Goal: Navigation & Orientation: Find specific page/section

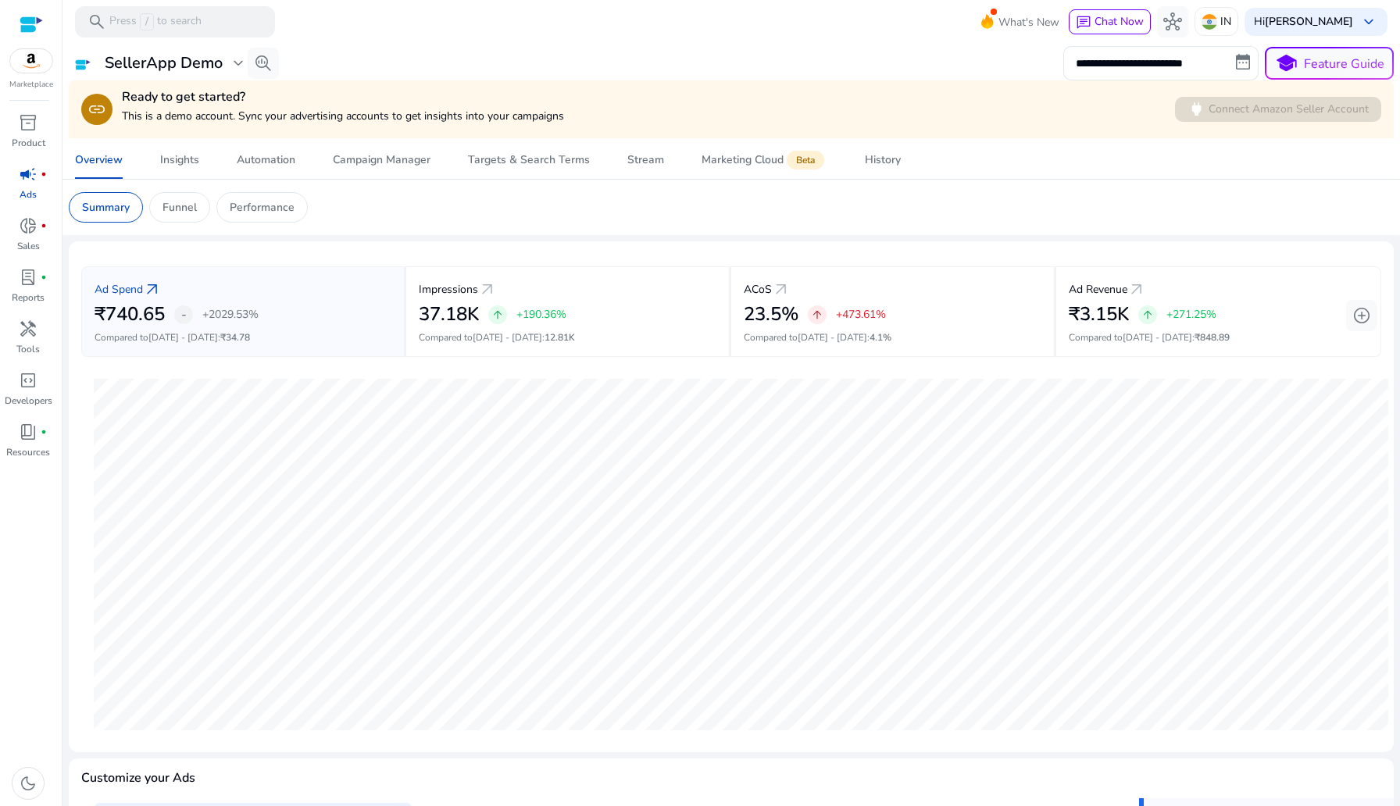
click at [21, 64] on img at bounding box center [31, 60] width 42 height 23
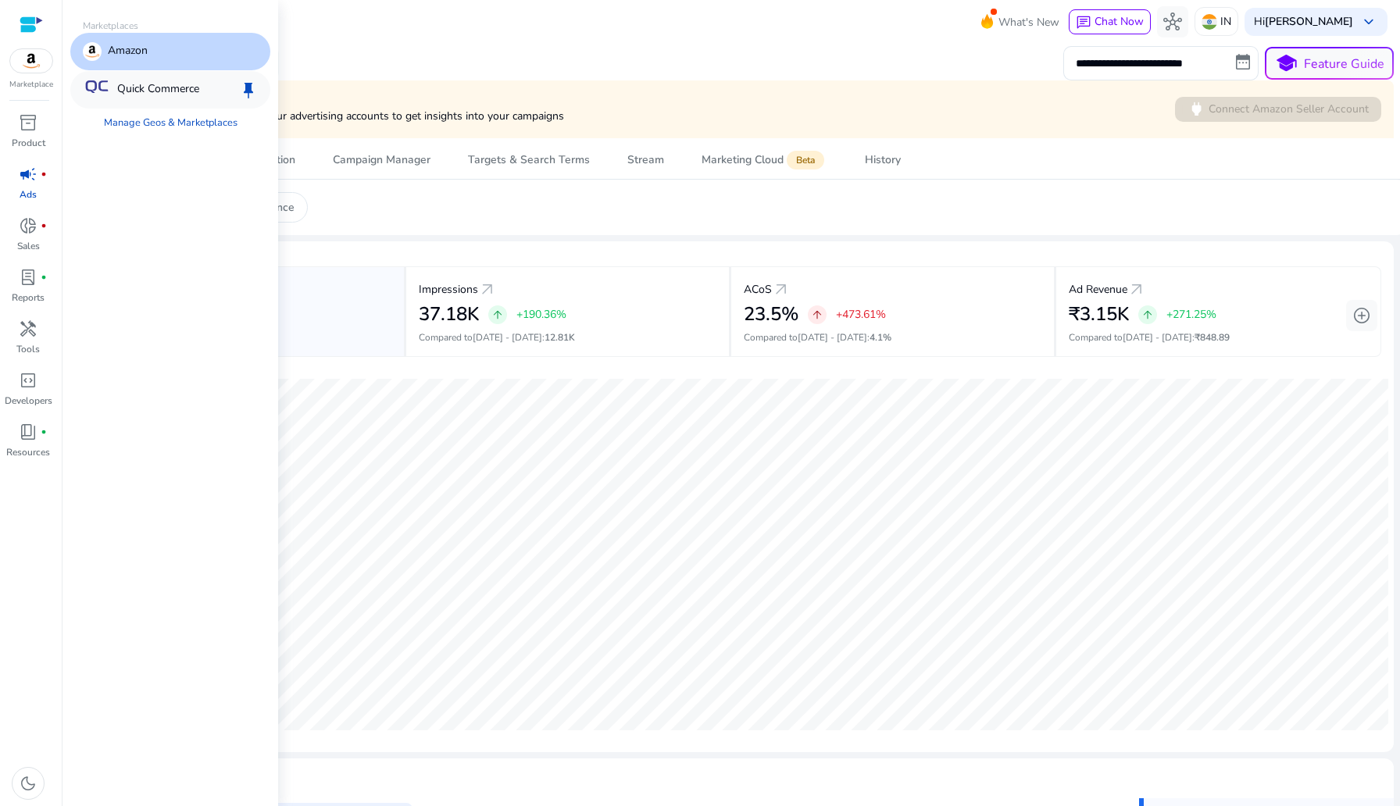
click at [119, 93] on p "Quick Commerce" at bounding box center [158, 89] width 82 height 19
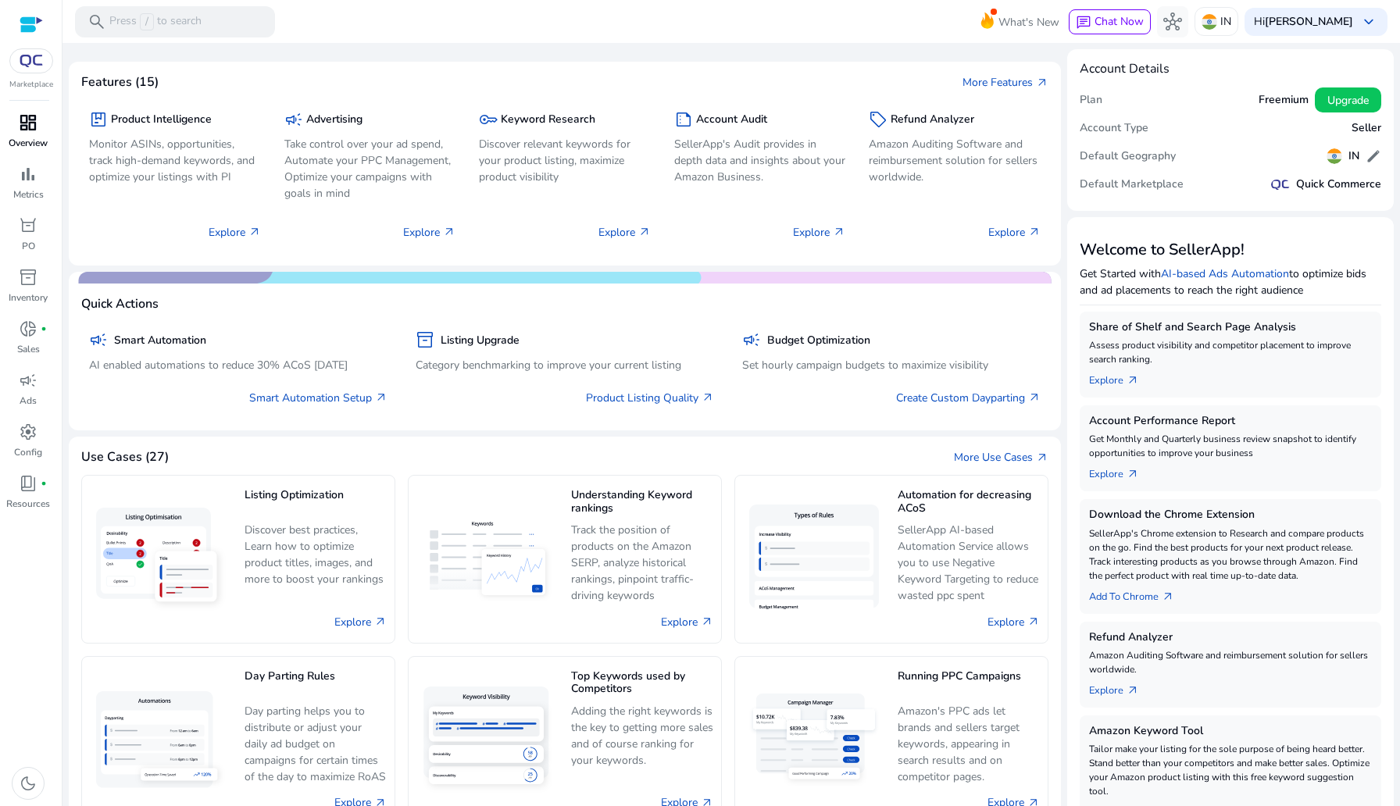
click at [39, 119] on div "dashboard" at bounding box center [28, 122] width 44 height 25
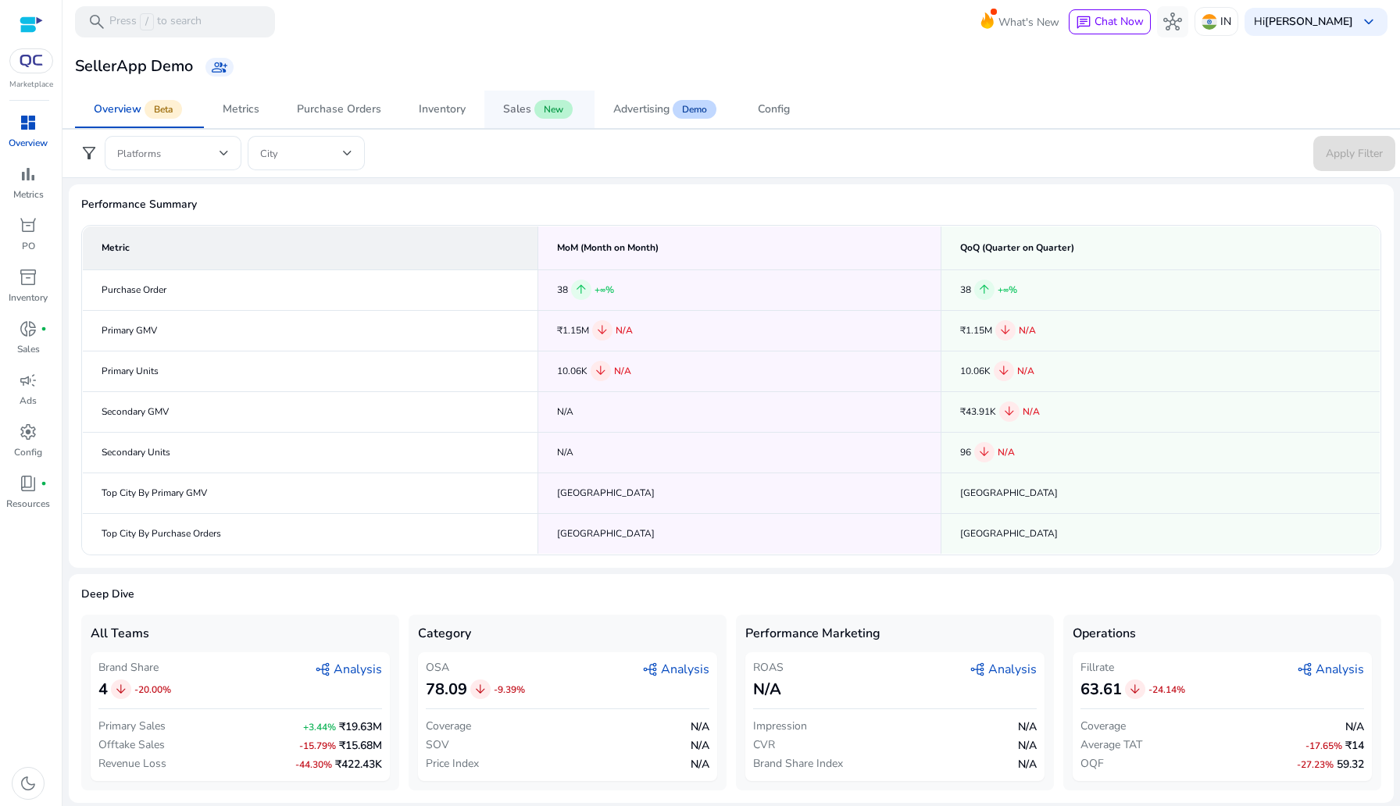
click at [566, 117] on span "New" at bounding box center [553, 109] width 38 height 19
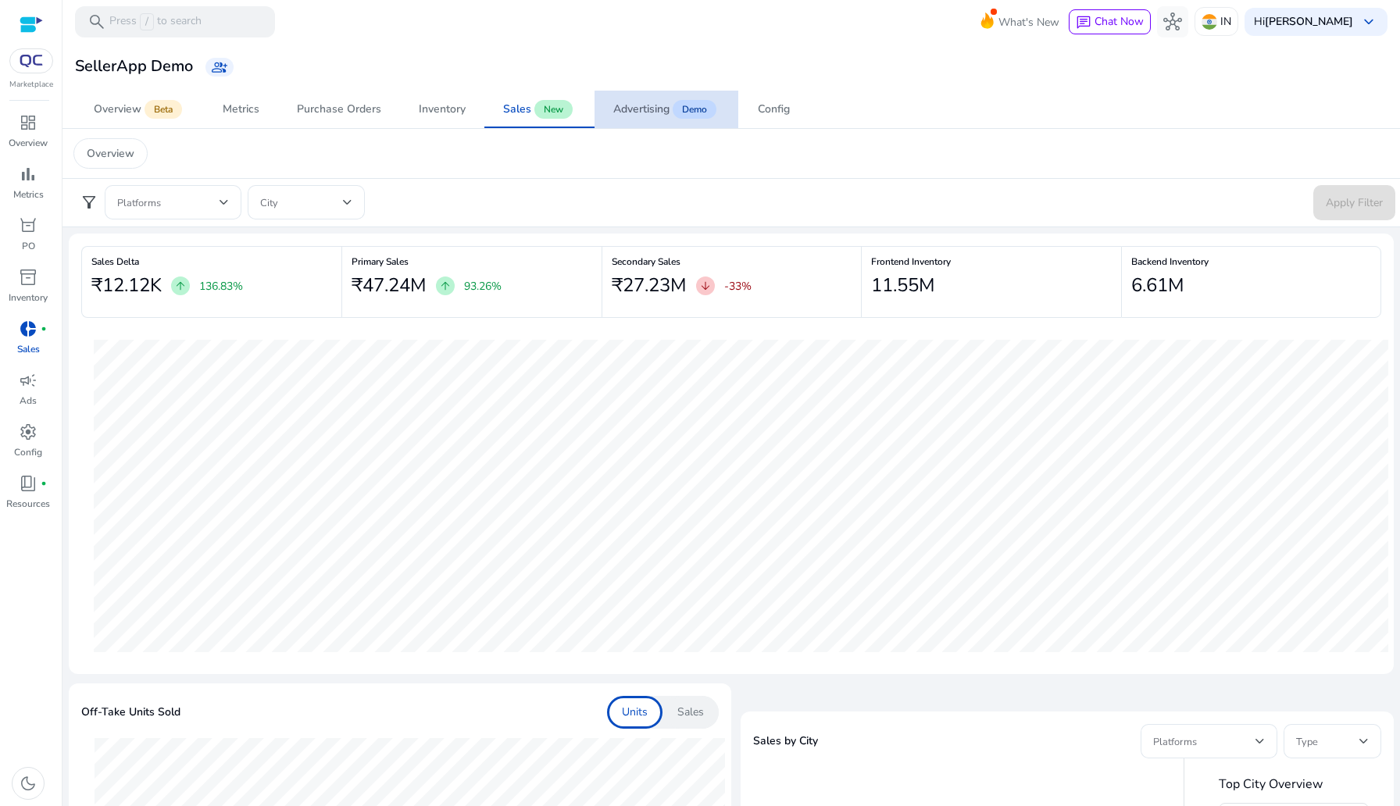
click at [697, 117] on span "Demo" at bounding box center [695, 109] width 44 height 19
